Goal: Task Accomplishment & Management: Use online tool/utility

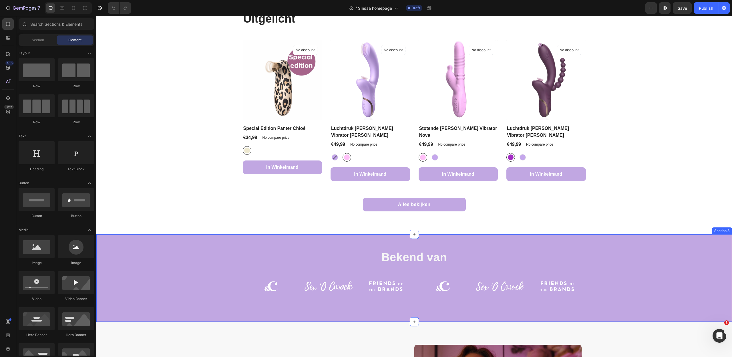
scroll to position [285, 0]
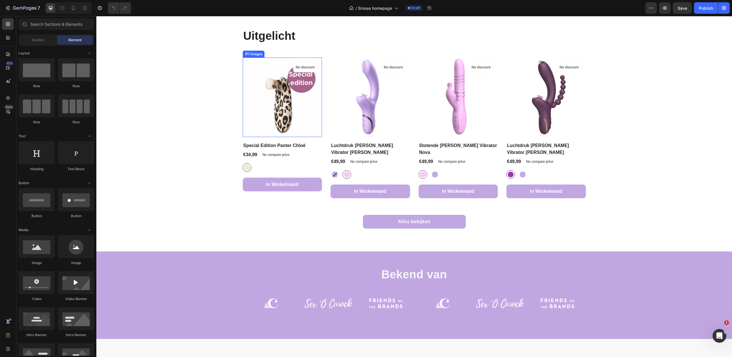
click at [244, 64] on img at bounding box center [283, 98] width 80 height 80
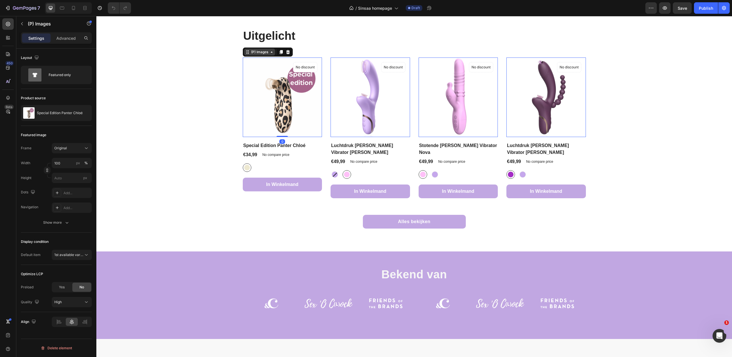
click at [265, 51] on div "(P) Images" at bounding box center [259, 51] width 19 height 5
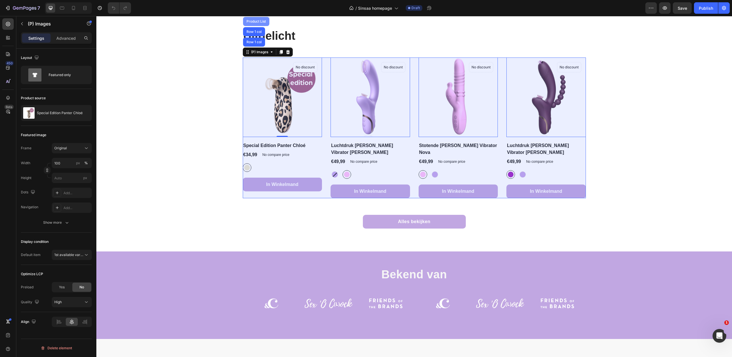
click at [256, 20] on div "Product List" at bounding box center [256, 21] width 22 height 3
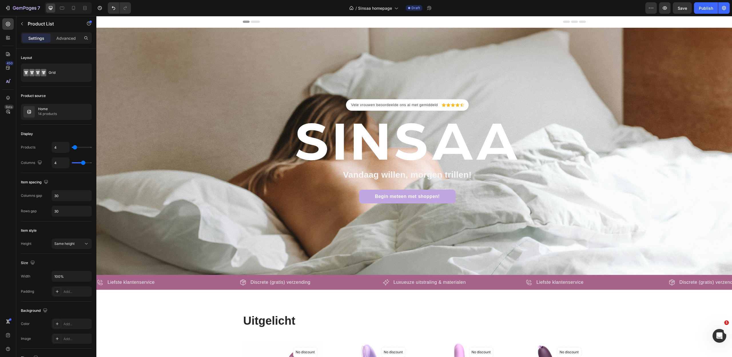
scroll to position [0, 0]
click at [665, 11] on icon "button" at bounding box center [665, 8] width 6 height 6
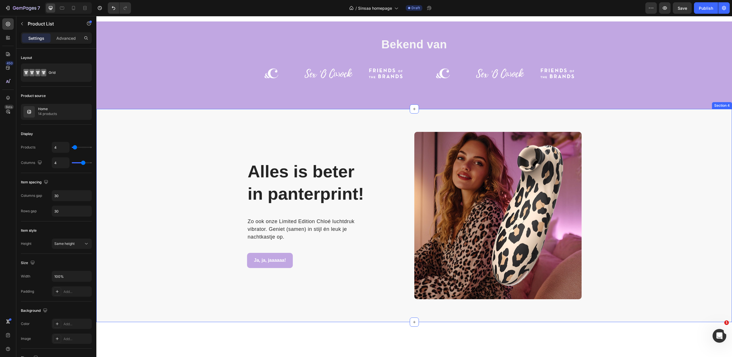
scroll to position [382, 0]
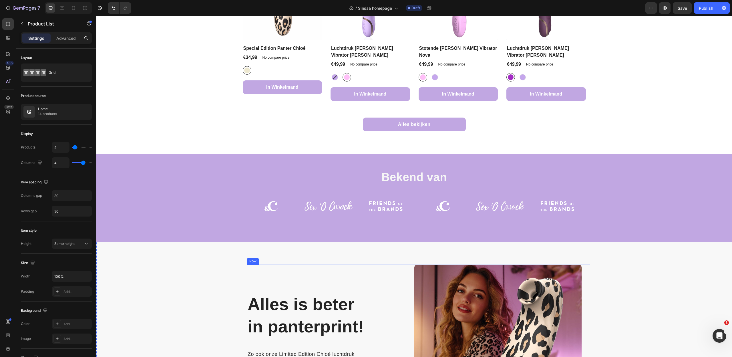
click at [265, 271] on div "Alles is beter in panterprint! Heading Row Zo ook onze Limited Edition Chloé lu…" at bounding box center [330, 348] width 167 height 167
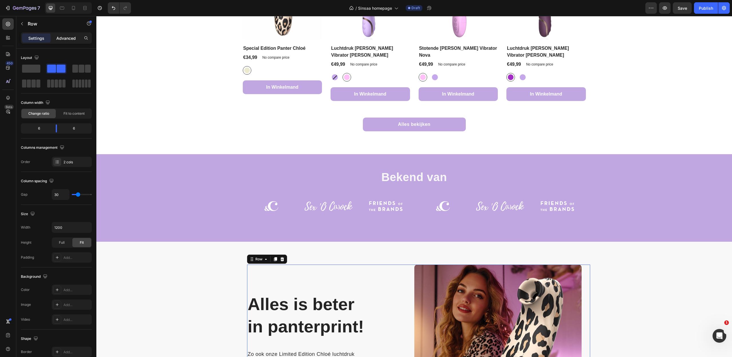
click at [64, 37] on p "Advanced" at bounding box center [65, 38] width 19 height 6
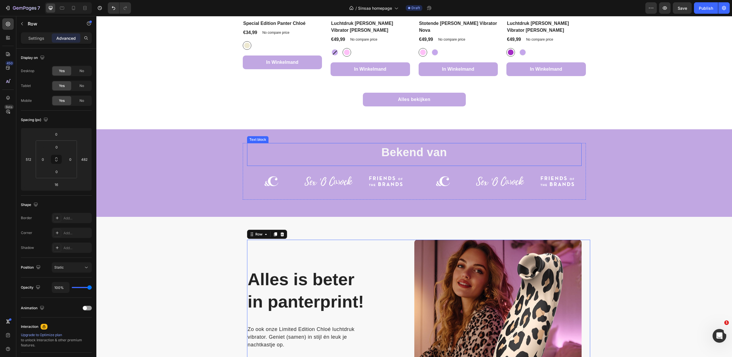
scroll to position [408, 0]
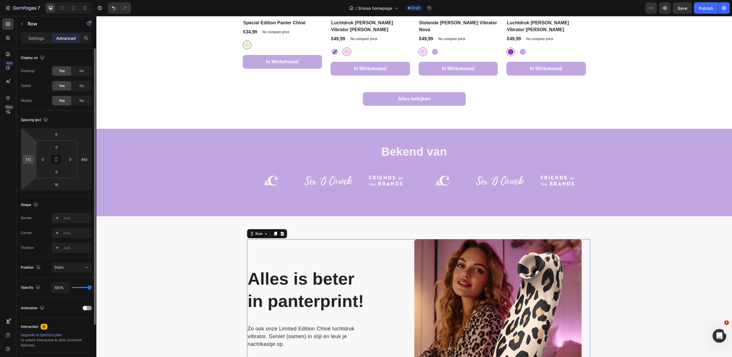
click at [27, 157] on input "512" at bounding box center [28, 159] width 9 height 9
type input "0"
click at [85, 160] on input "482" at bounding box center [84, 159] width 9 height 9
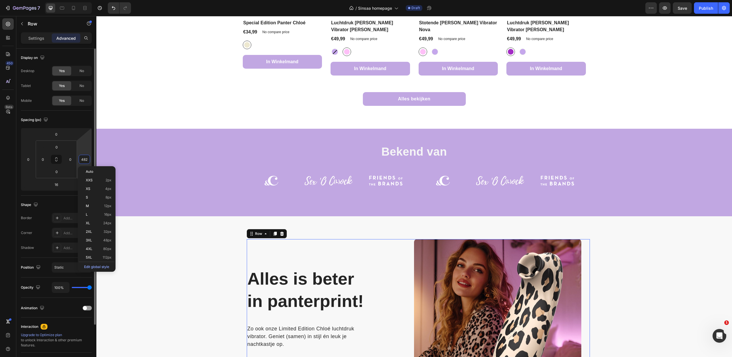
click at [85, 160] on input "482" at bounding box center [84, 159] width 9 height 9
type input "0"
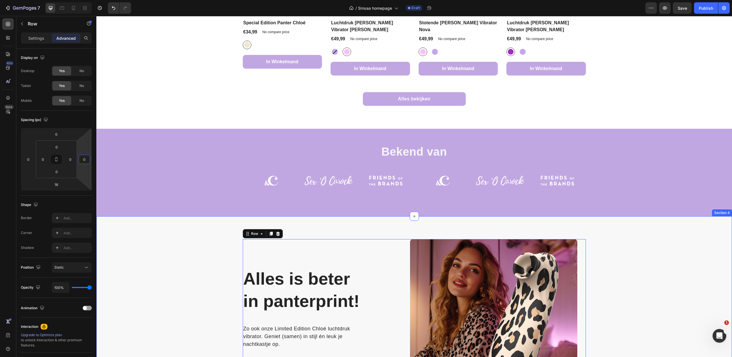
click at [183, 273] on div "Alles is beter in panterprint! Heading Row Zo ook onze Limited Edition Chloé lu…" at bounding box center [414, 325] width 627 height 172
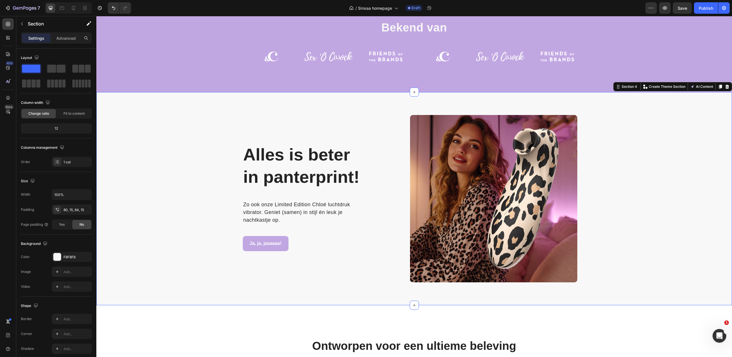
scroll to position [438, 0]
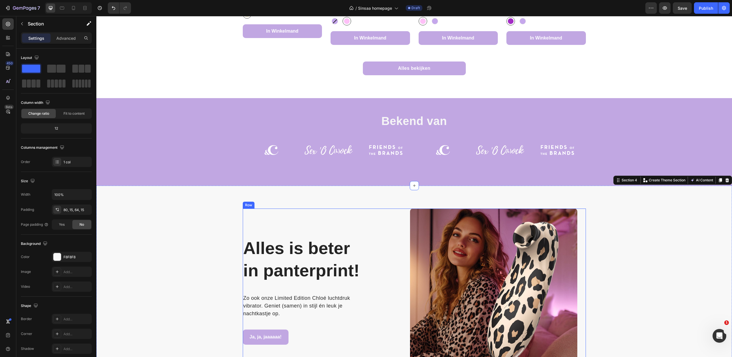
click at [291, 209] on div "Alles is beter in panterprint! Heading Row Zo ook onze Limited Edition Chloé lu…" at bounding box center [326, 292] width 167 height 167
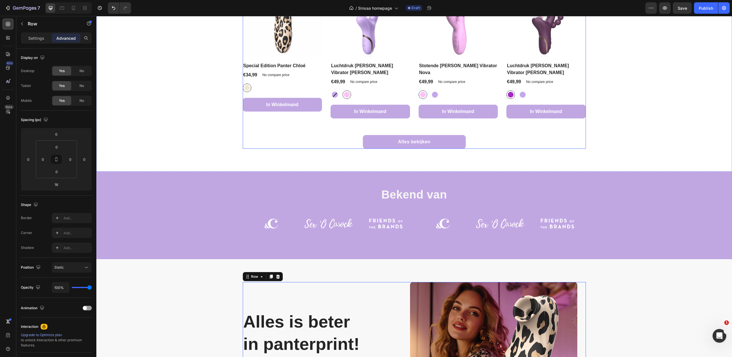
scroll to position [364, 0]
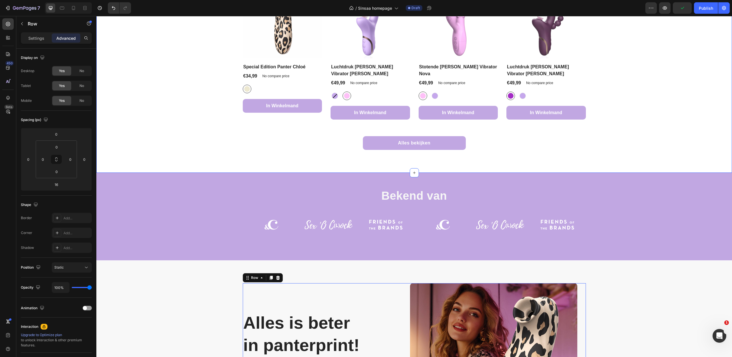
click at [252, 136] on div "Alles bekijken Button" at bounding box center [414, 143] width 343 height 14
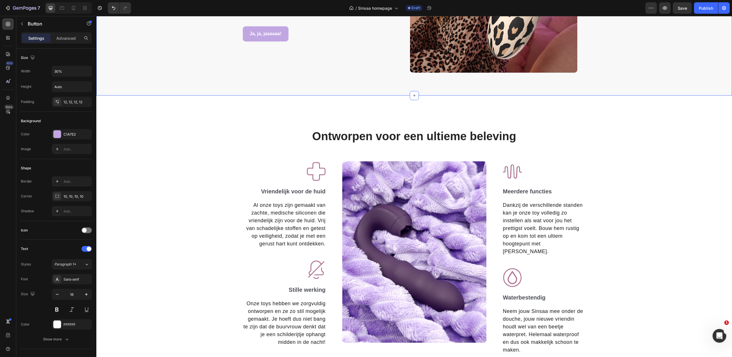
scroll to position [742, 0]
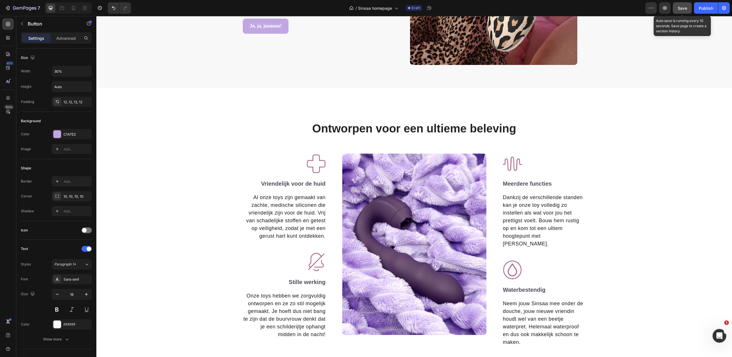
click at [681, 9] on span "Save" at bounding box center [682, 8] width 9 height 5
click at [665, 10] on icon "button" at bounding box center [665, 8] width 6 height 6
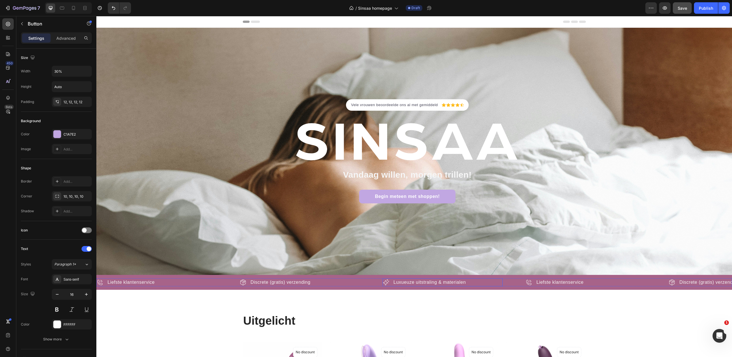
click at [502, 282] on div "Icon Luxueuze uitstraling & materialen Text Block Row" at bounding box center [443, 282] width 120 height 8
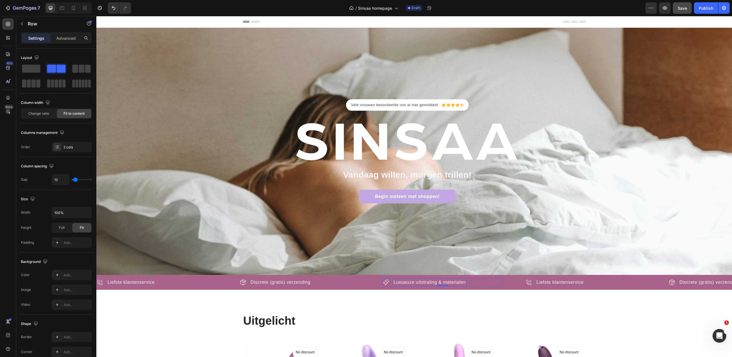
click at [414, 283] on p "Luxueuze uitstraling & materialen" at bounding box center [430, 282] width 72 height 7
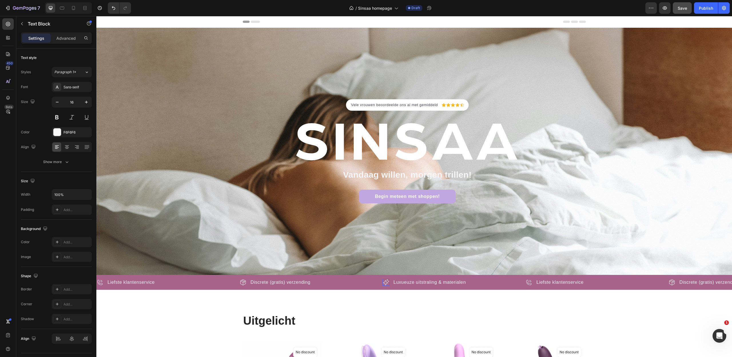
click at [387, 284] on icon at bounding box center [386, 282] width 7 height 7
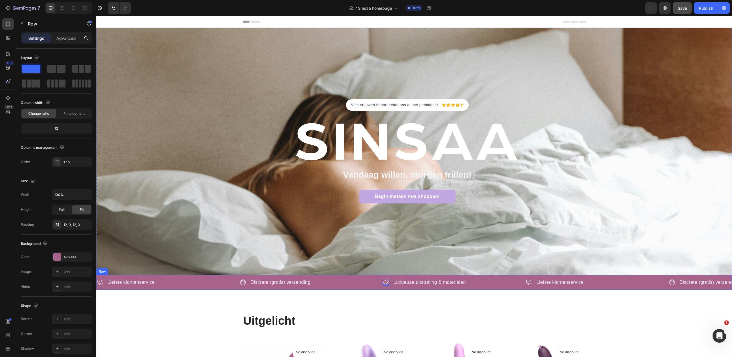
click at [314, 278] on div "Icon Liefste klantenservice Text Block Row Icon Discrete (gratis) verzending Te…" at bounding box center [414, 282] width 636 height 15
click at [57, 128] on div "12" at bounding box center [56, 128] width 69 height 8
click at [114, 270] on icon at bounding box center [115, 269] width 5 height 5
click at [113, 272] on div "Row" at bounding box center [108, 269] width 21 height 7
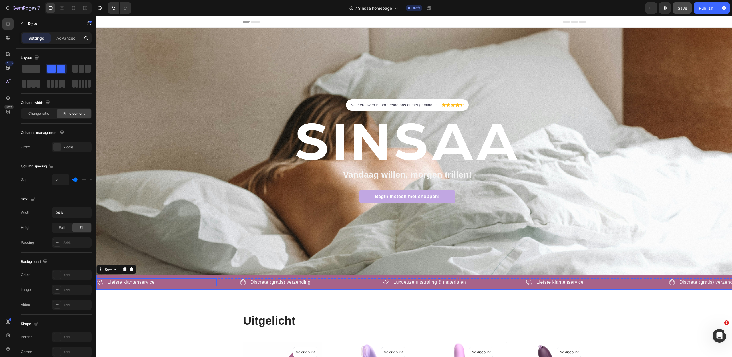
click at [191, 283] on div "Icon Liefste klantenservice Text Block Row" at bounding box center [157, 282] width 120 height 8
click at [187, 285] on div "Icon Liefste klantenservice Text Block Row 0" at bounding box center [157, 282] width 120 height 8
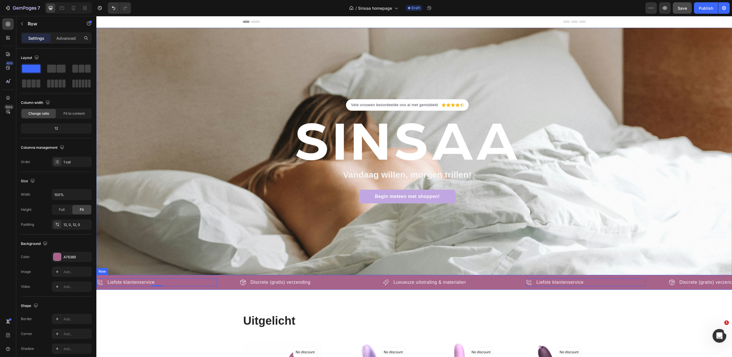
click at [187, 288] on div "Icon Liefste klantenservice Text Block Row 0 Icon Discrete (gratis) verzending …" at bounding box center [414, 282] width 636 height 15
click at [206, 284] on div "Icon Liefste klantenservice Text Block Row" at bounding box center [157, 282] width 120 height 8
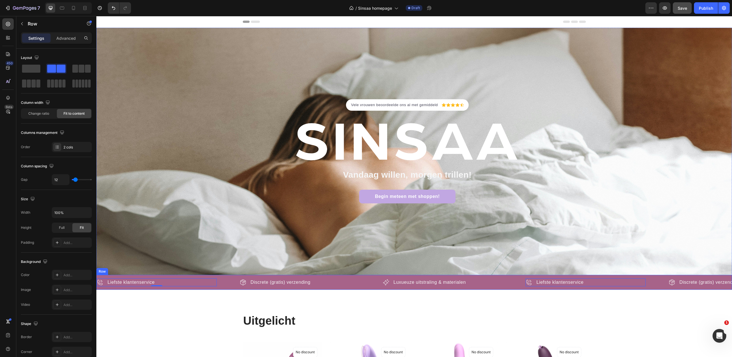
click at [103, 273] on div "Row" at bounding box center [102, 271] width 12 height 7
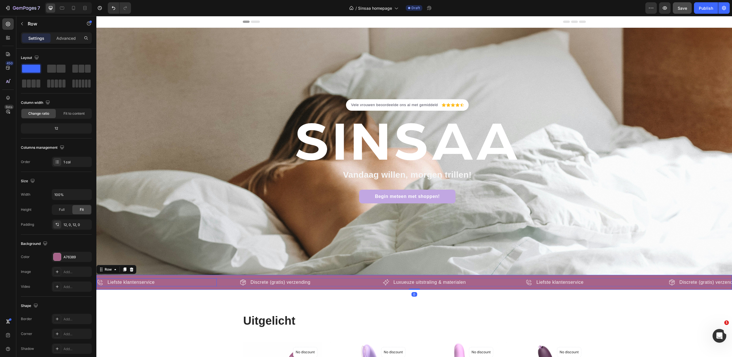
click at [106, 283] on div "Icon Liefste klantenservice Text Block Row" at bounding box center [157, 282] width 120 height 8
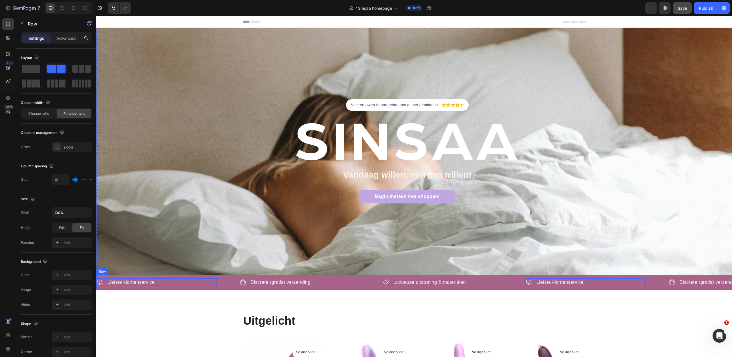
click at [103, 273] on div "Row" at bounding box center [102, 271] width 9 height 5
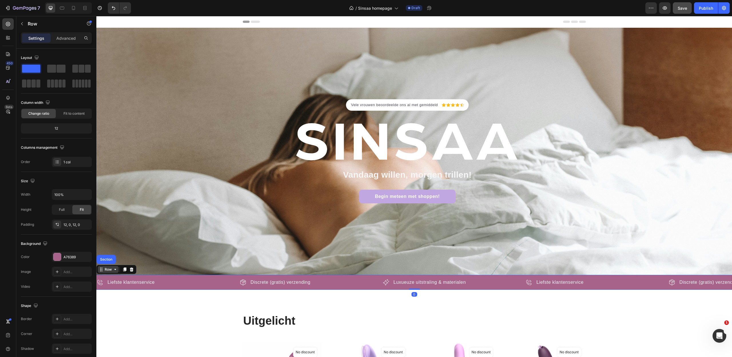
click at [107, 272] on div "Row" at bounding box center [108, 269] width 9 height 5
click at [112, 271] on div "Row" at bounding box center [108, 269] width 9 height 5
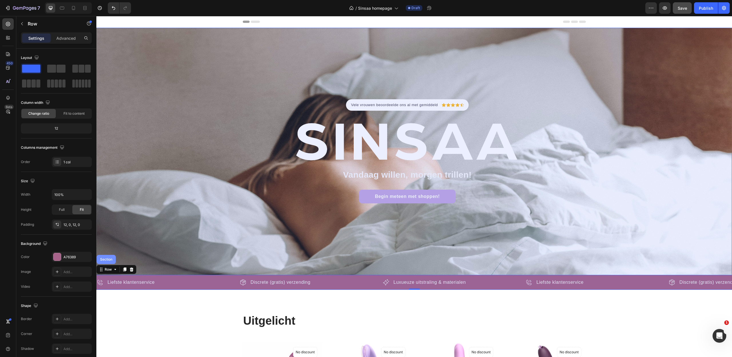
click at [108, 260] on div "Section" at bounding box center [106, 259] width 15 height 3
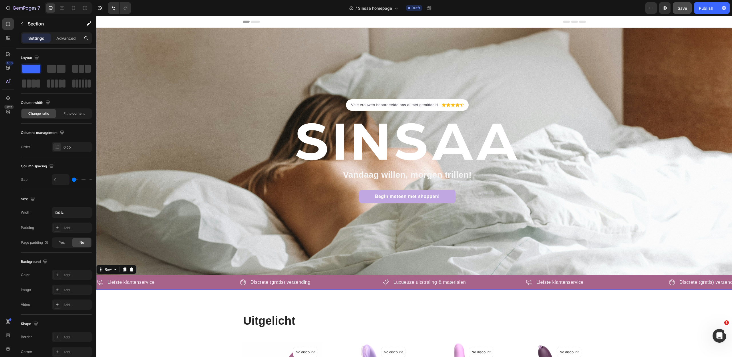
click at [205, 287] on div "Icon Liefste klantenservice Text Block Row Icon Discrete (gratis) verzending Te…" at bounding box center [414, 282] width 636 height 15
click at [205, 286] on div "Icon Liefste klantenservice Text Block Row" at bounding box center [157, 282] width 120 height 8
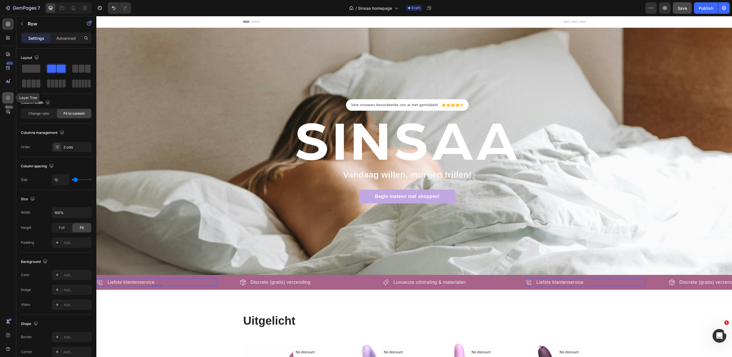
click at [8, 97] on icon at bounding box center [8, 98] width 6 height 6
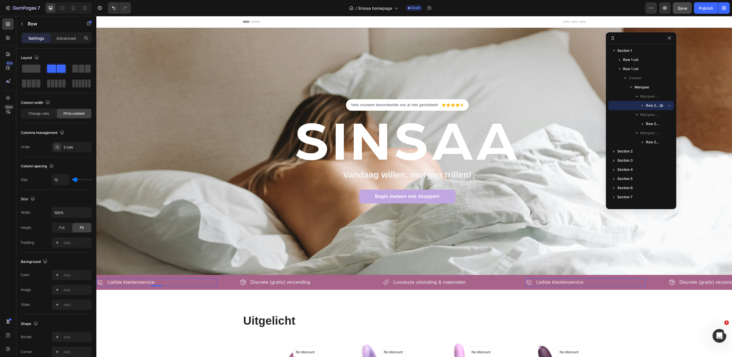
drag, startPoint x: 727, startPoint y: 29, endPoint x: 670, endPoint y: 43, distance: 58.7
click at [670, 0] on body "7 Version history / Sinsaa homepage Draft Preview Save Publish 450 Beta Section…" at bounding box center [366, 0] width 732 height 0
click at [649, 99] on span "Marquee Item" at bounding box center [650, 98] width 19 height 6
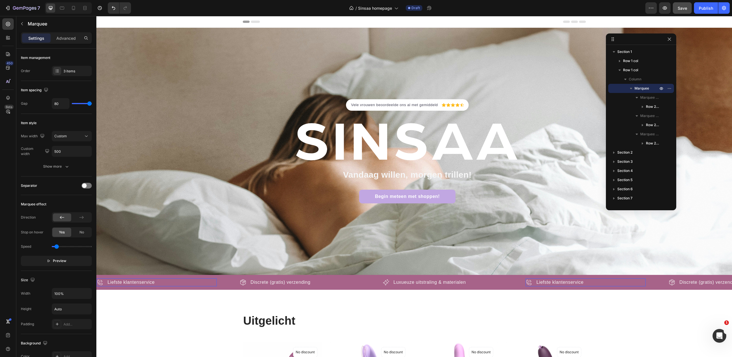
click at [641, 92] on div "Marquee" at bounding box center [641, 88] width 61 height 9
click at [633, 90] on icon "button" at bounding box center [631, 89] width 6 height 6
click at [660, 88] on icon "button" at bounding box center [661, 88] width 5 height 5
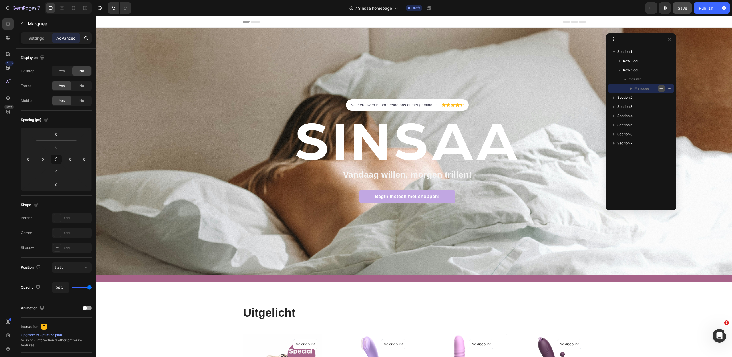
click at [660, 88] on icon "button" at bounding box center [661, 88] width 5 height 5
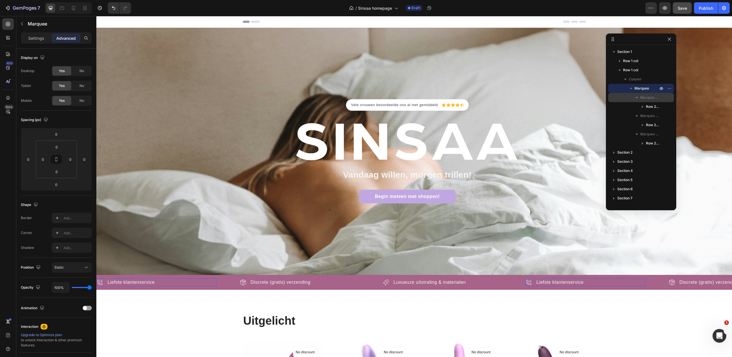
click at [646, 98] on span "Marquee Item" at bounding box center [650, 98] width 19 height 6
click at [663, 106] on icon "button" at bounding box center [661, 107] width 3 height 3
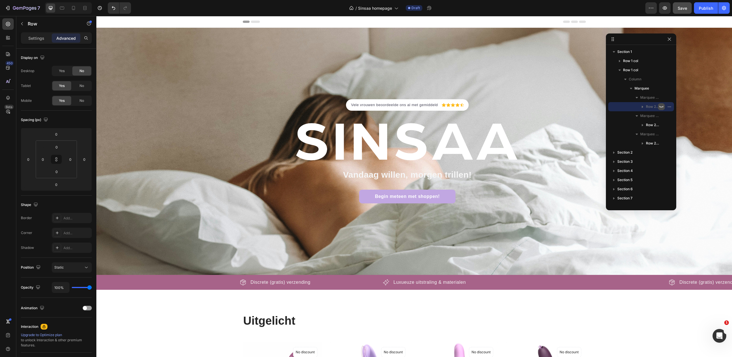
click at [663, 106] on icon "button" at bounding box center [661, 106] width 5 height 5
click at [663, 106] on icon "button" at bounding box center [661, 107] width 3 height 3
click at [663, 106] on icon "button" at bounding box center [661, 106] width 5 height 5
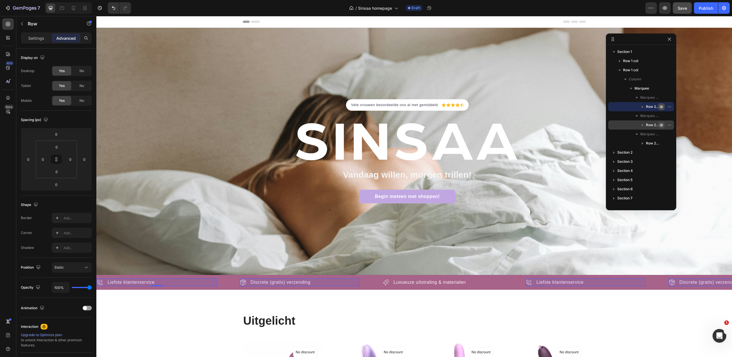
click at [662, 125] on icon "button" at bounding box center [661, 125] width 5 height 5
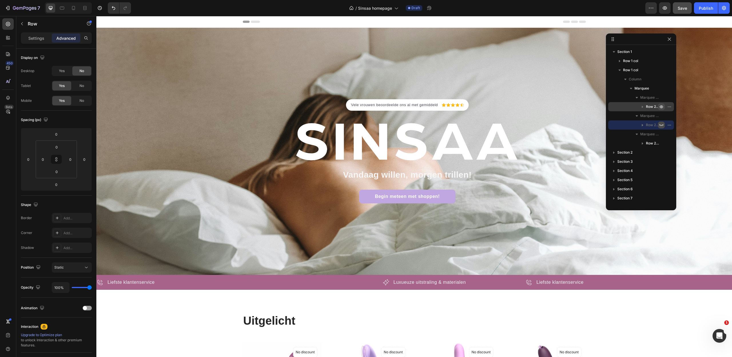
click at [662, 125] on icon "button" at bounding box center [662, 125] width 4 height 2
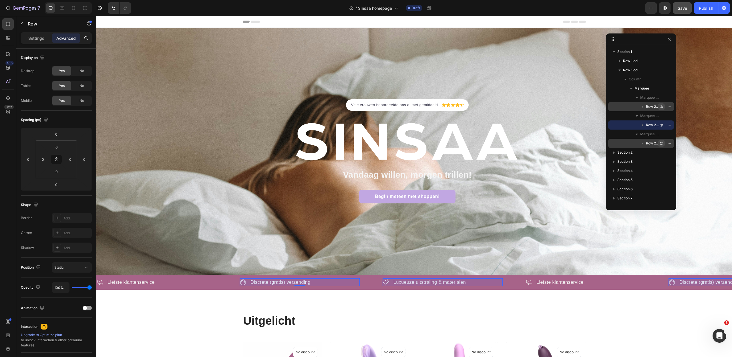
click at [662, 146] on icon "button" at bounding box center [661, 143] width 5 height 5
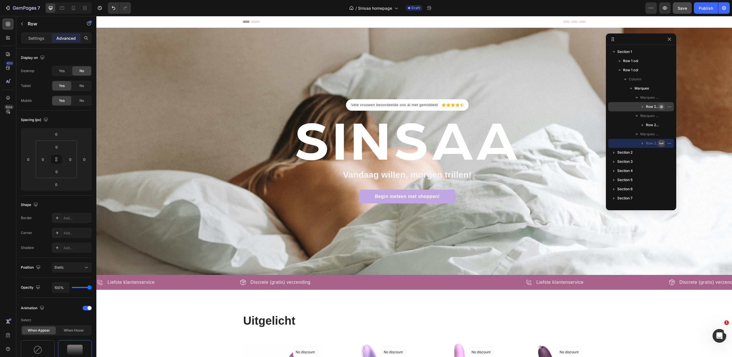
click at [662, 142] on icon "button" at bounding box center [661, 143] width 5 height 5
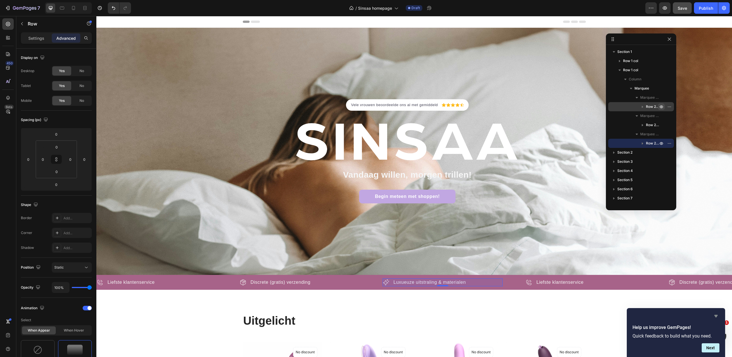
click at [716, 317] on icon "Hide survey" at bounding box center [716, 316] width 3 height 3
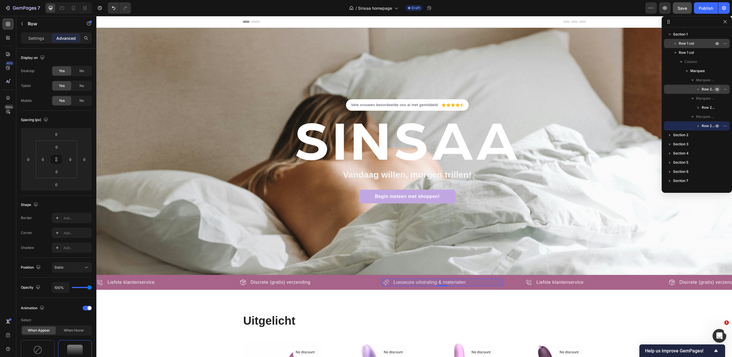
drag, startPoint x: 648, startPoint y: 41, endPoint x: 701, endPoint y: 46, distance: 52.9
click at [732, 0] on body "7 Version history / Sinsaa homepage Draft Preview Save Publish 450 Beta Section…" at bounding box center [366, 0] width 732 height 0
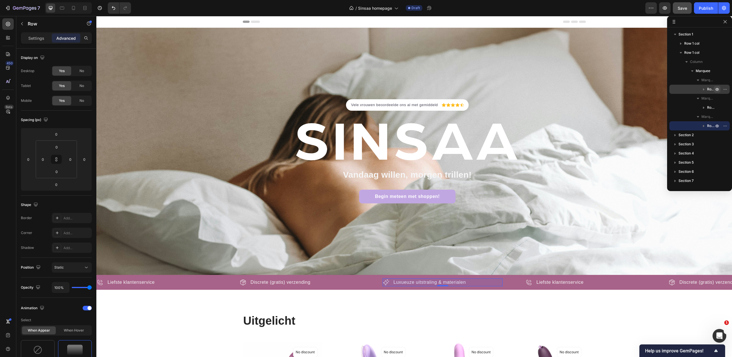
drag, startPoint x: 664, startPoint y: 192, endPoint x: 669, endPoint y: 191, distance: 5.7
click at [669, 0] on body "7 Version history / Sinsaa homepage Draft Preview Save Publish 450 Beta Section…" at bounding box center [366, 0] width 732 height 0
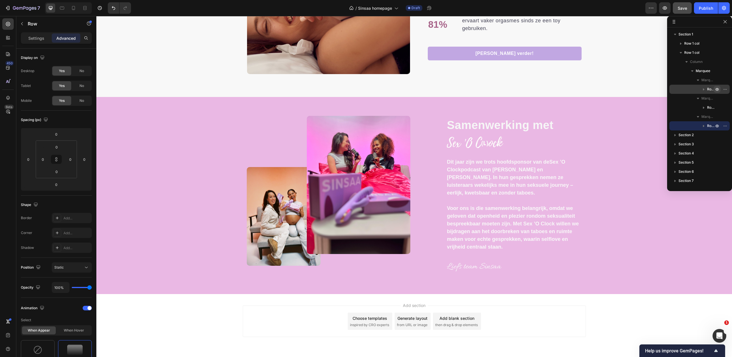
scroll to position [1240, 0]
